Goal: Information Seeking & Learning: Learn about a topic

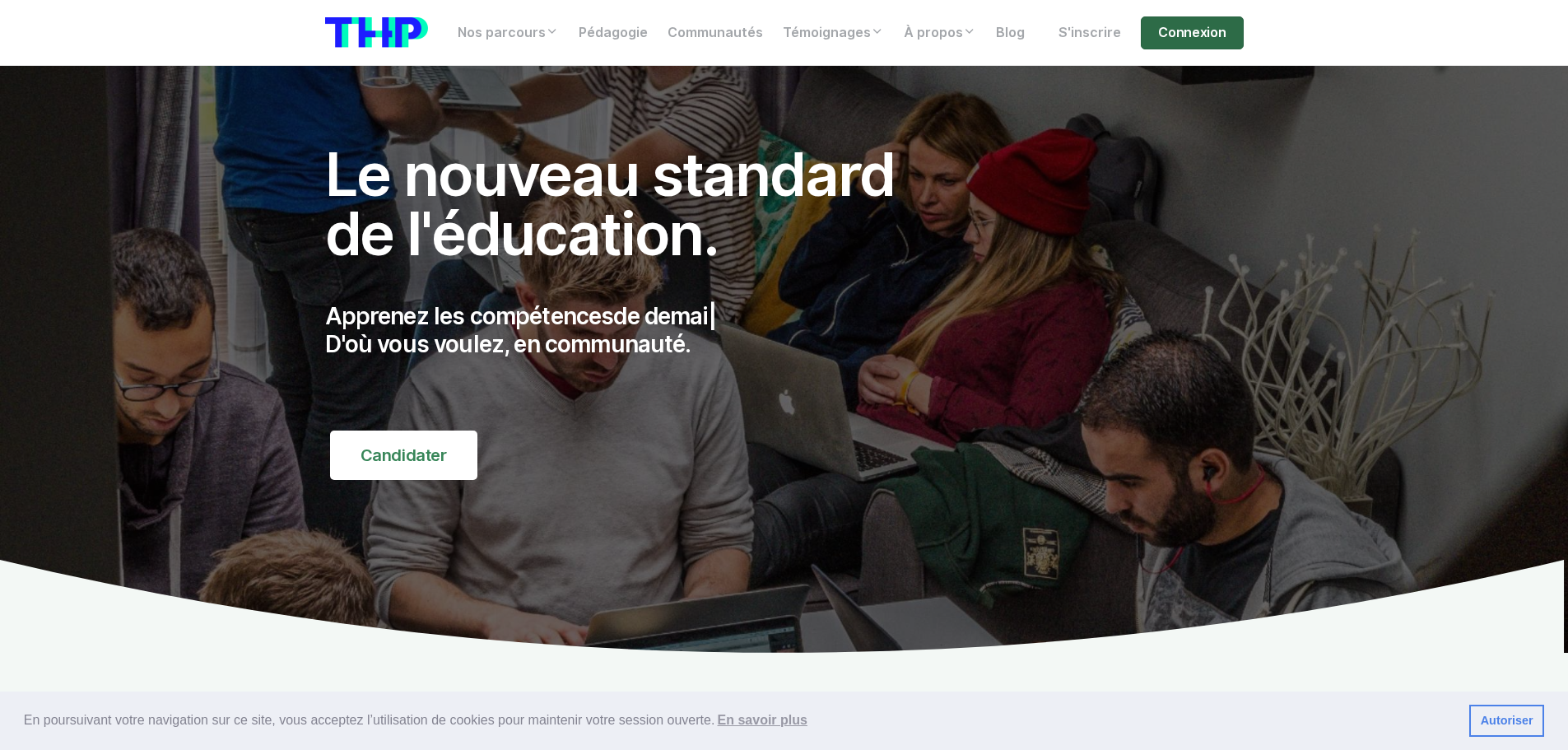
click at [1190, 25] on link "Connexion" at bounding box center [1192, 33] width 102 height 33
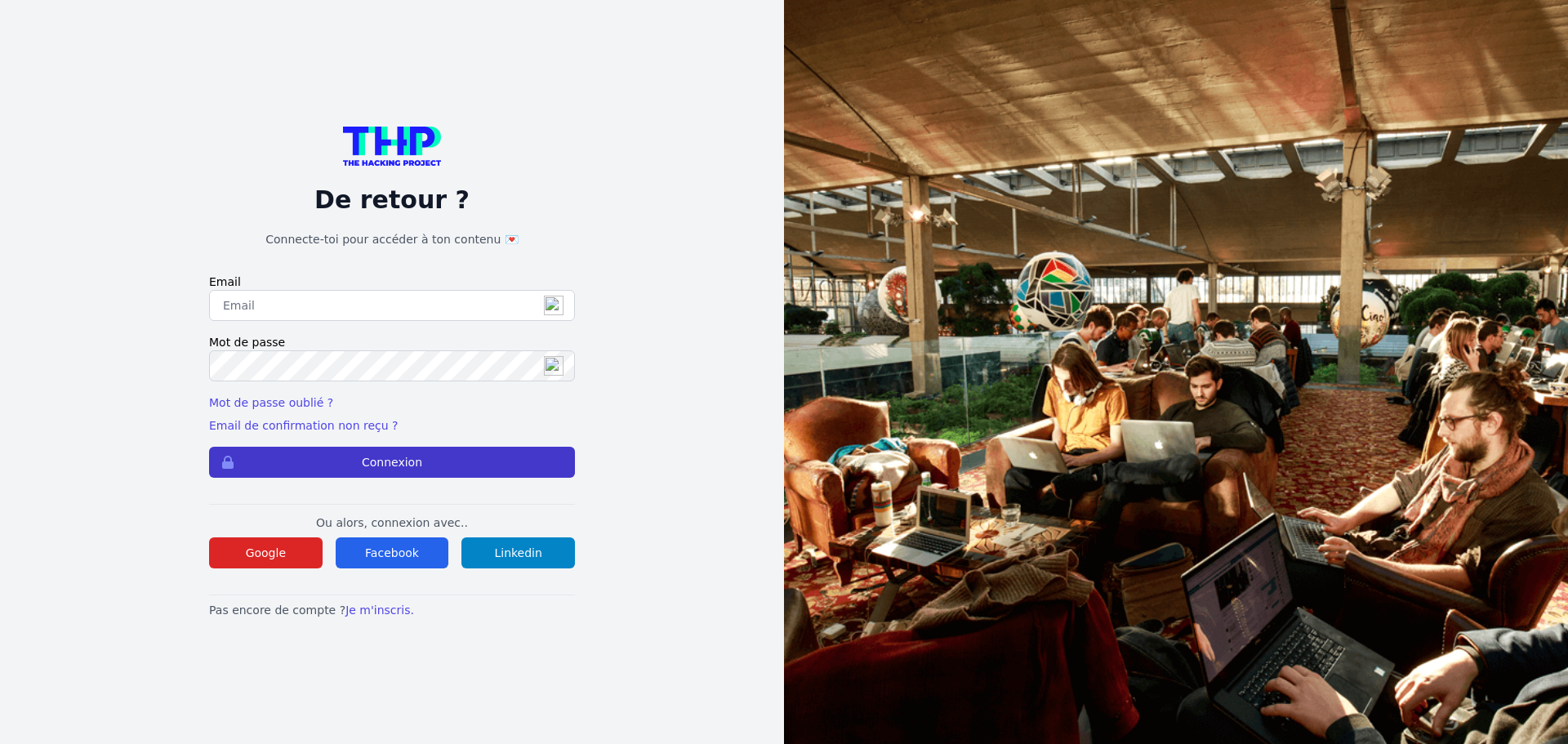
type input "[EMAIL_ADDRESS][DOMAIN_NAME]"
click at [391, 472] on button "Connexion" at bounding box center [392, 462] width 366 height 31
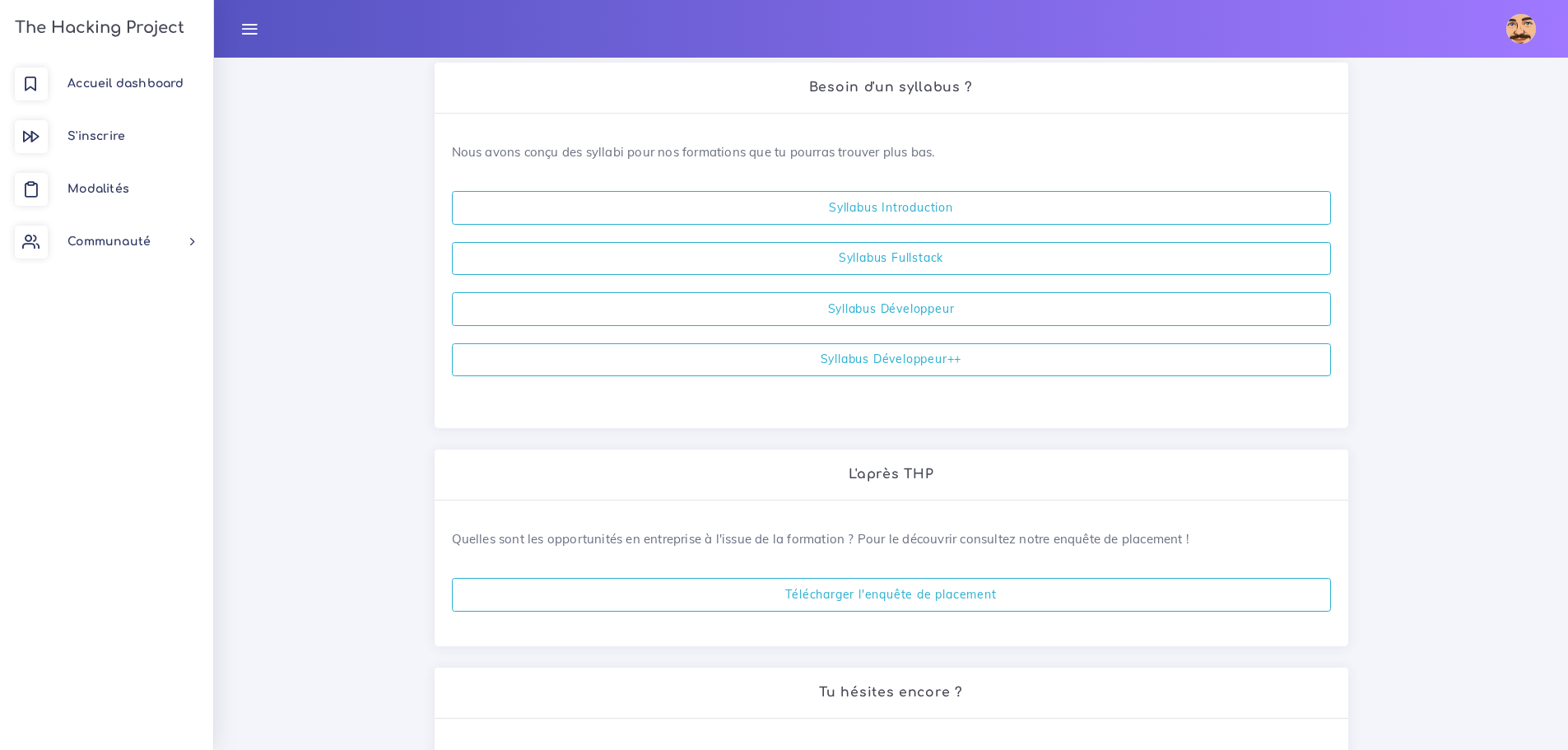
scroll to position [416, 0]
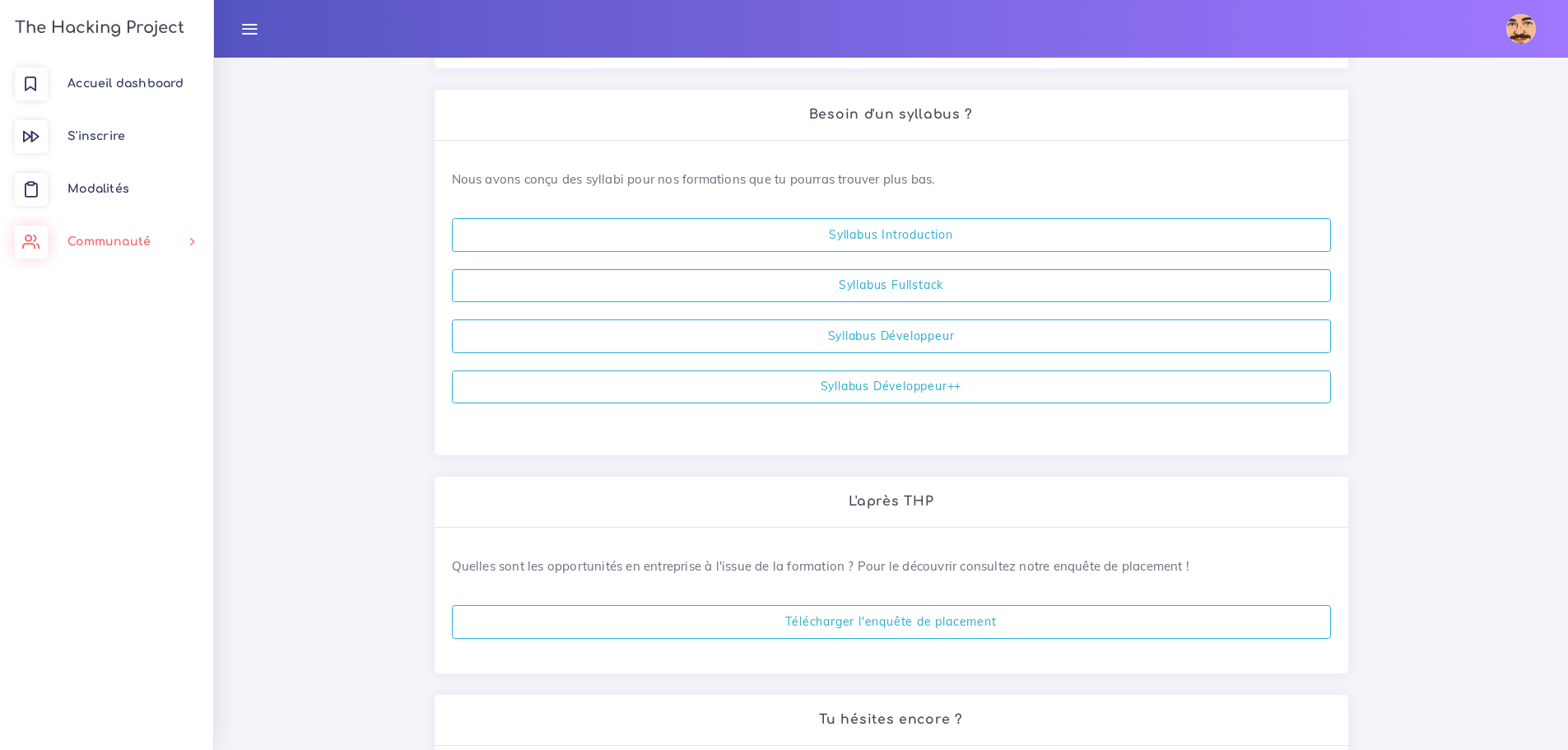
click at [110, 241] on span "Communauté" at bounding box center [108, 241] width 83 height 13
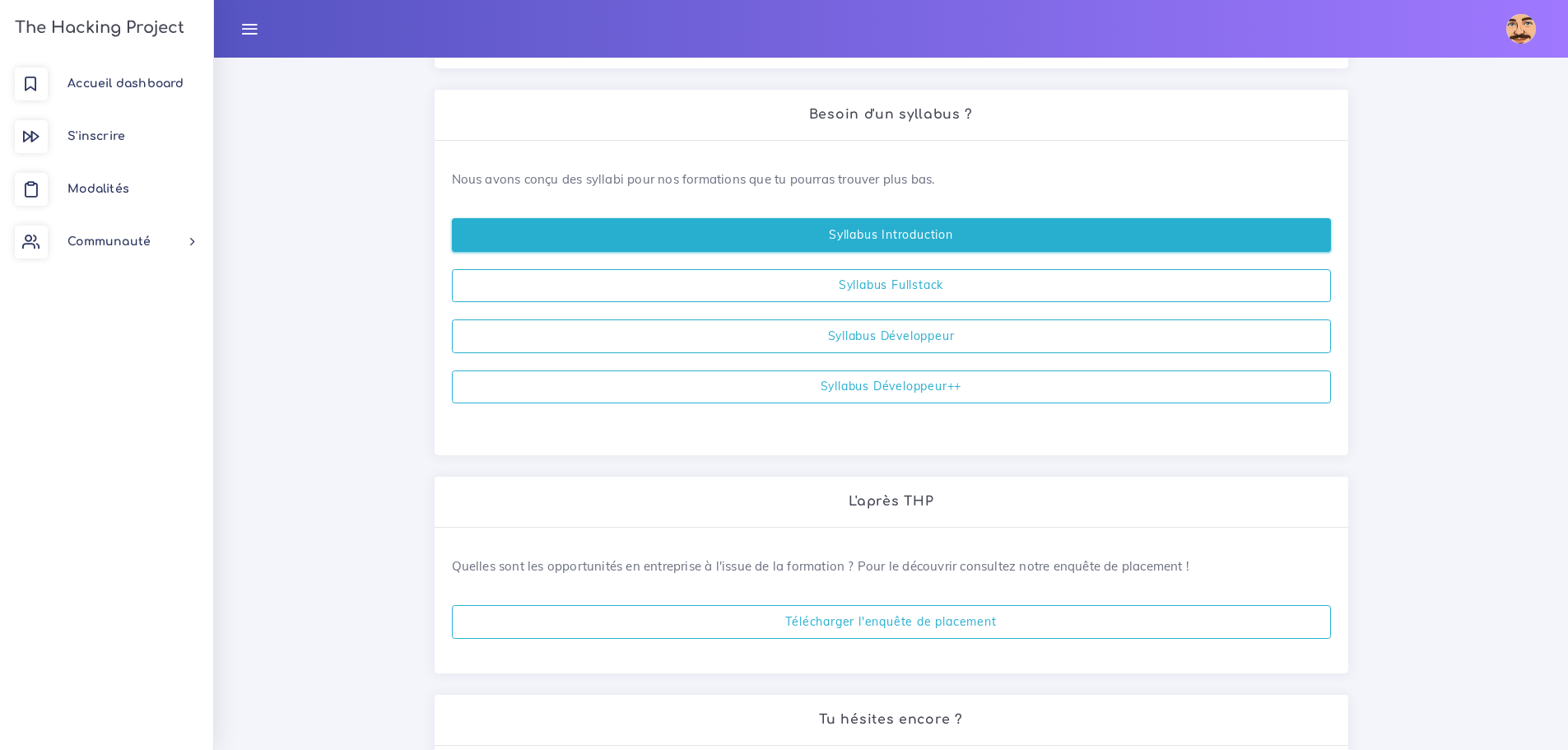
click at [945, 228] on link "Syllabus Introduction" at bounding box center [891, 235] width 879 height 34
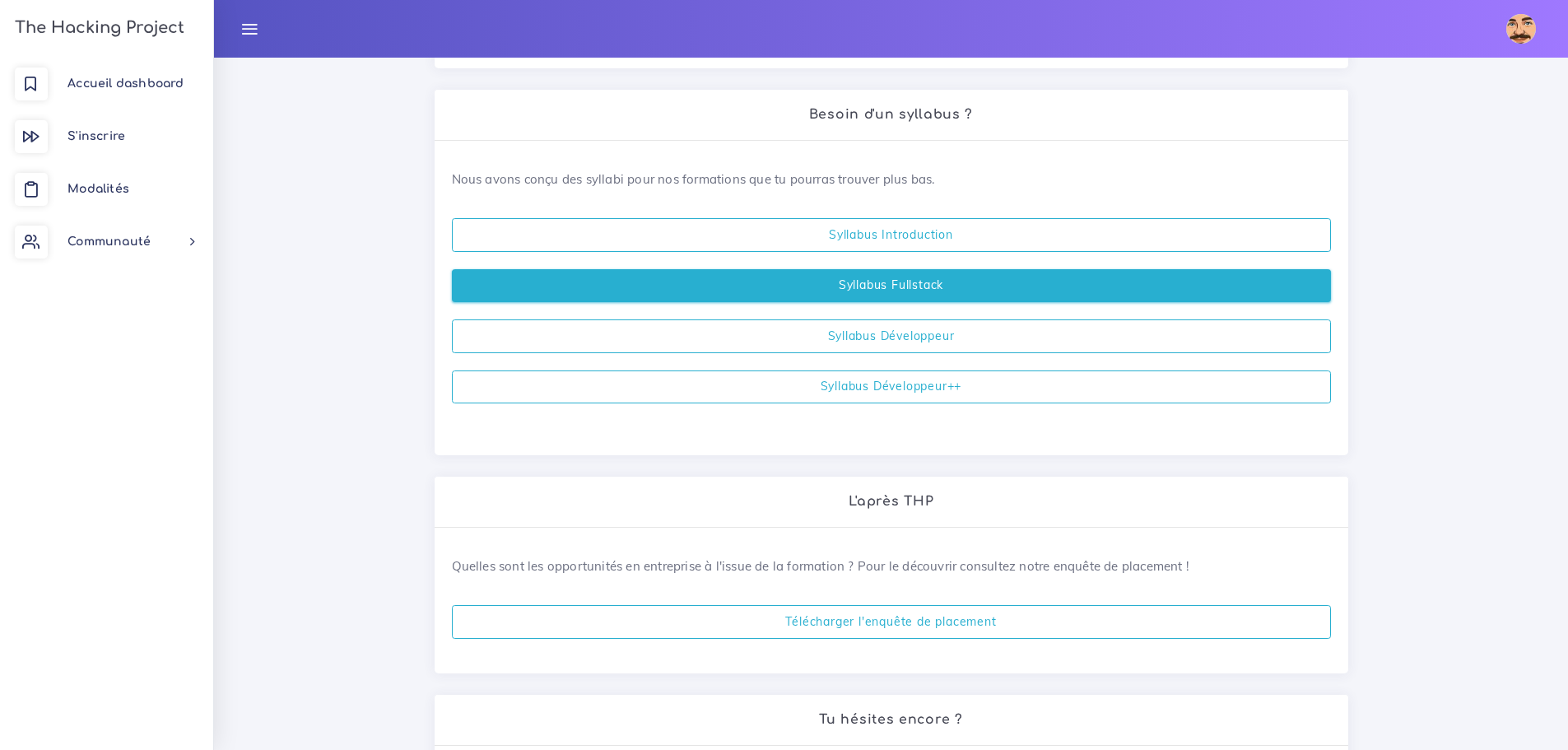
click at [874, 294] on link "Syllabus Fullstack" at bounding box center [891, 286] width 879 height 34
